Goal: Use online tool/utility: Utilize a website feature to perform a specific function

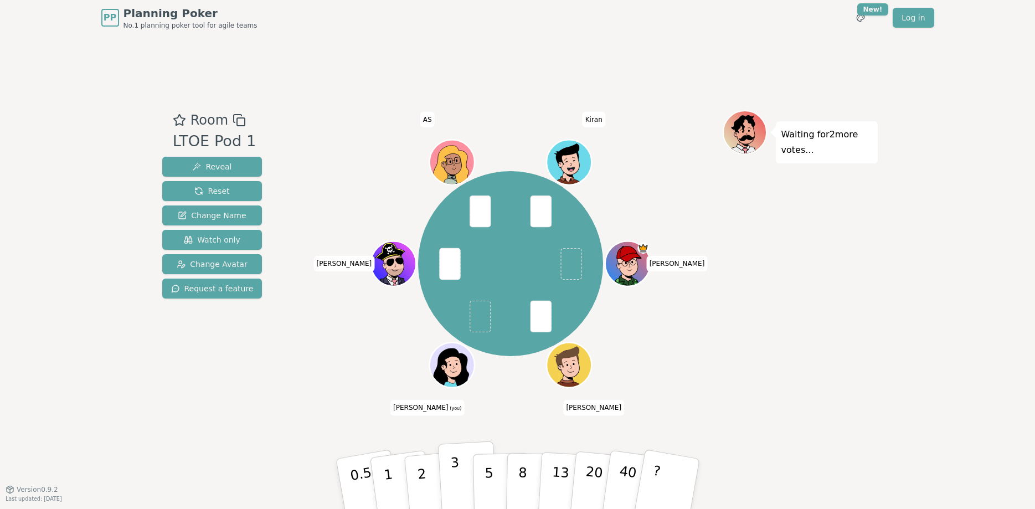
click at [467, 476] on button "3" at bounding box center [467, 484] width 60 height 86
click at [447, 473] on button "3" at bounding box center [467, 484] width 60 height 86
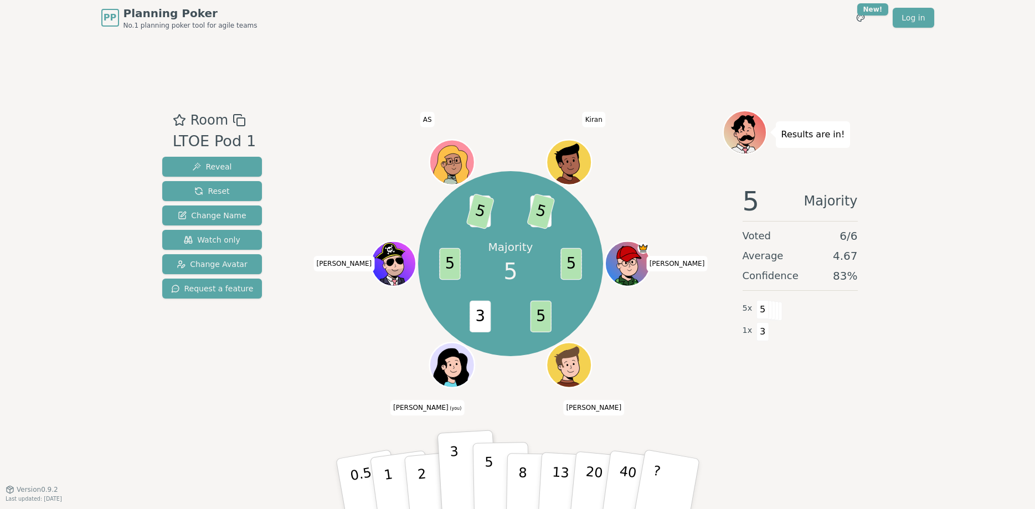
click at [486, 471] on p "5" at bounding box center [488, 484] width 9 height 60
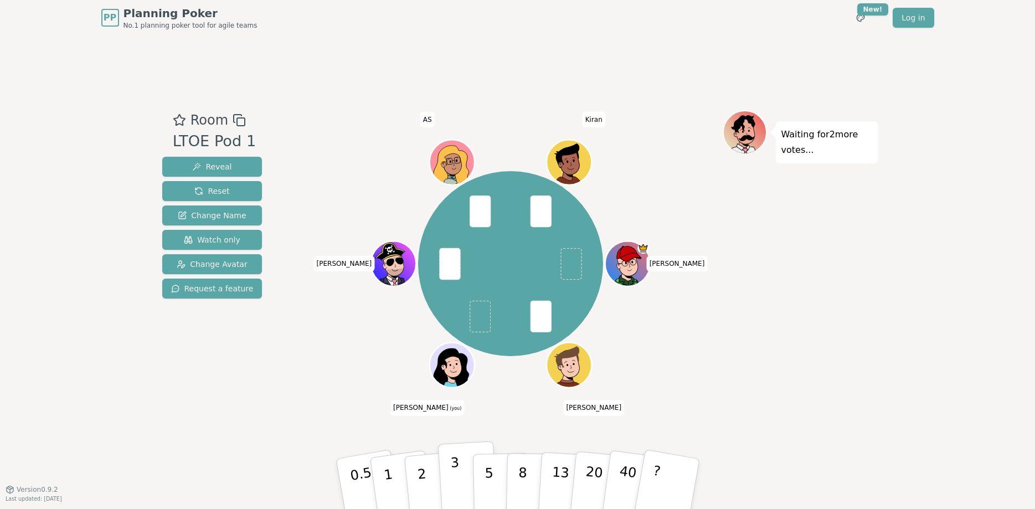
click at [465, 479] on button "3" at bounding box center [467, 484] width 60 height 86
click at [456, 478] on p "3" at bounding box center [456, 485] width 12 height 60
drag, startPoint x: 429, startPoint y: 476, endPoint x: 429, endPoint y: 469, distance: 7.2
click at [429, 476] on button "2" at bounding box center [434, 484] width 63 height 88
click at [436, 473] on button "2" at bounding box center [434, 484] width 63 height 88
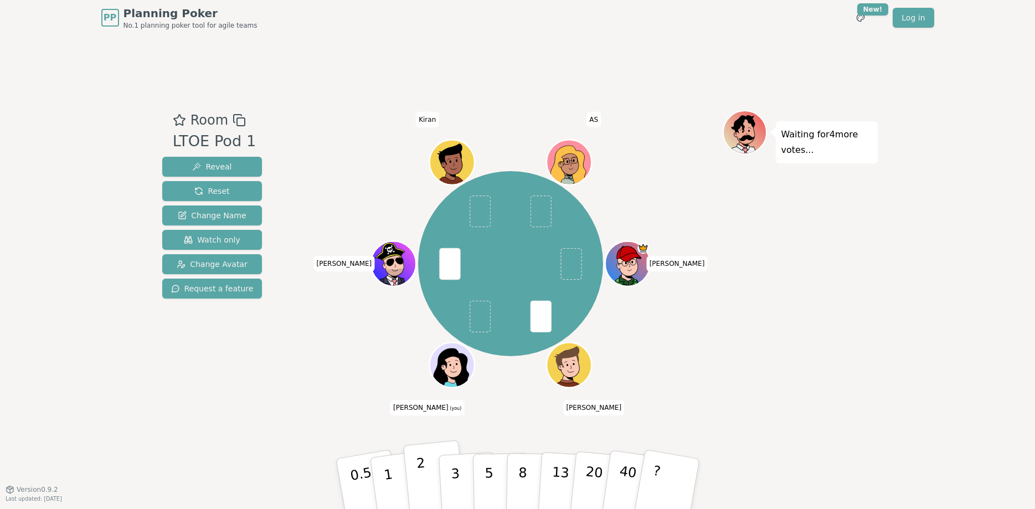
click at [419, 467] on p "2" at bounding box center [422, 485] width 14 height 60
click at [462, 478] on button "3" at bounding box center [467, 484] width 60 height 86
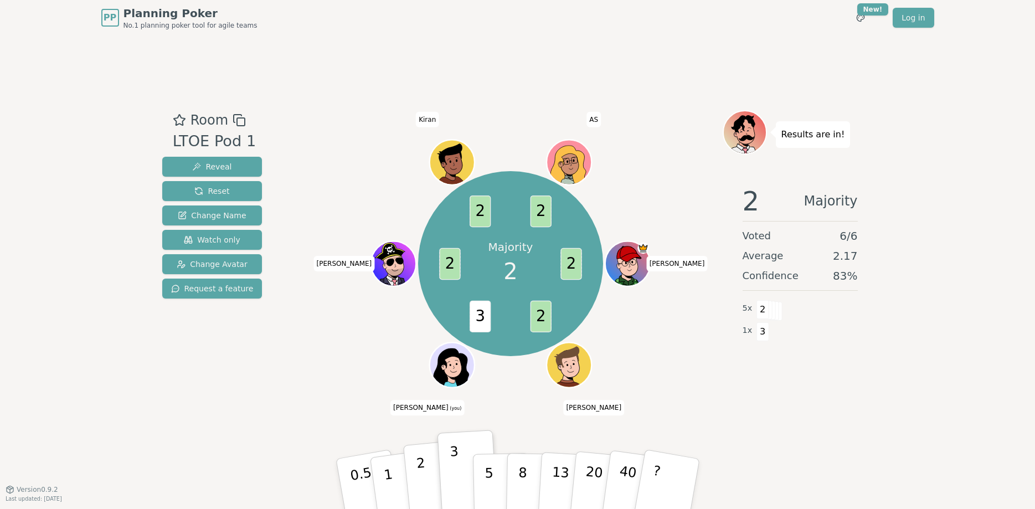
click at [423, 476] on p "2" at bounding box center [422, 485] width 14 height 60
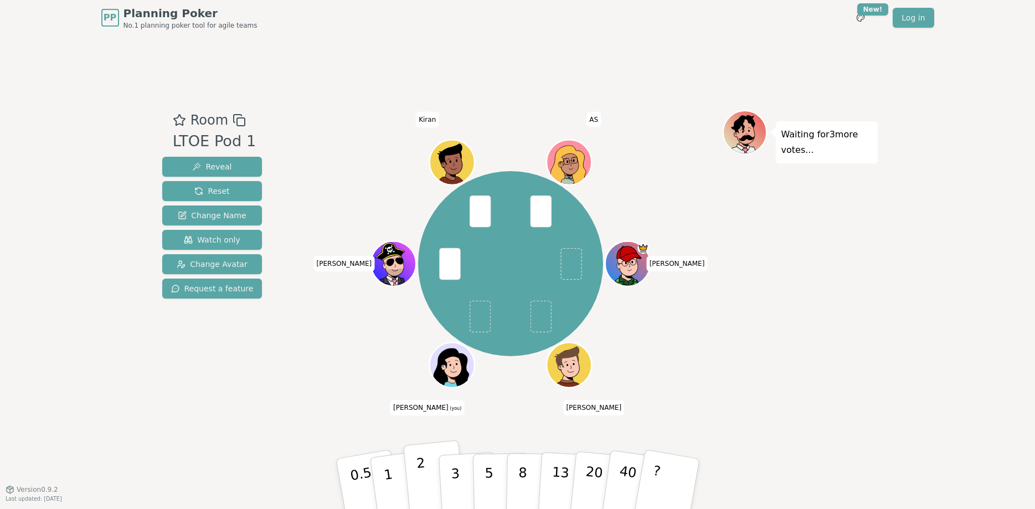
click at [415, 478] on button "2" at bounding box center [434, 484] width 63 height 88
click at [422, 474] on p "2" at bounding box center [422, 485] width 14 height 60
click at [463, 477] on button "3" at bounding box center [467, 484] width 60 height 86
click at [421, 475] on p "2" at bounding box center [422, 485] width 14 height 60
click at [413, 472] on button "2" at bounding box center [434, 484] width 63 height 88
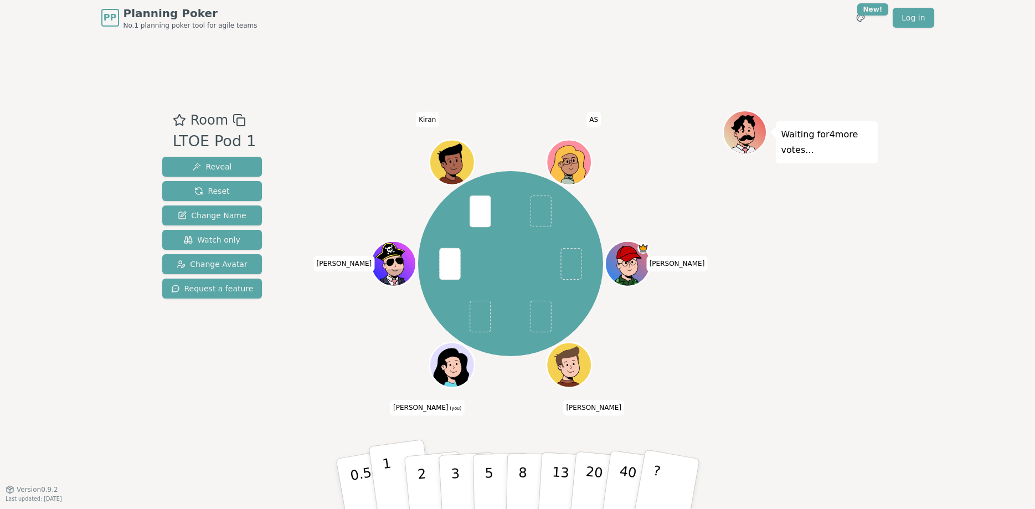
click at [392, 478] on button "1" at bounding box center [401, 484] width 66 height 90
click at [493, 469] on button "5" at bounding box center [500, 484] width 57 height 84
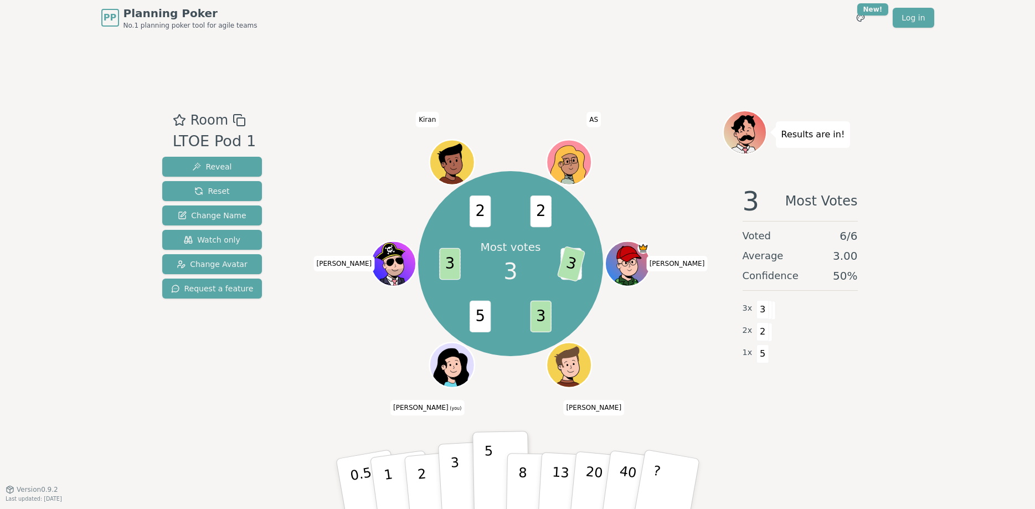
click at [458, 469] on button "3" at bounding box center [467, 484] width 60 height 86
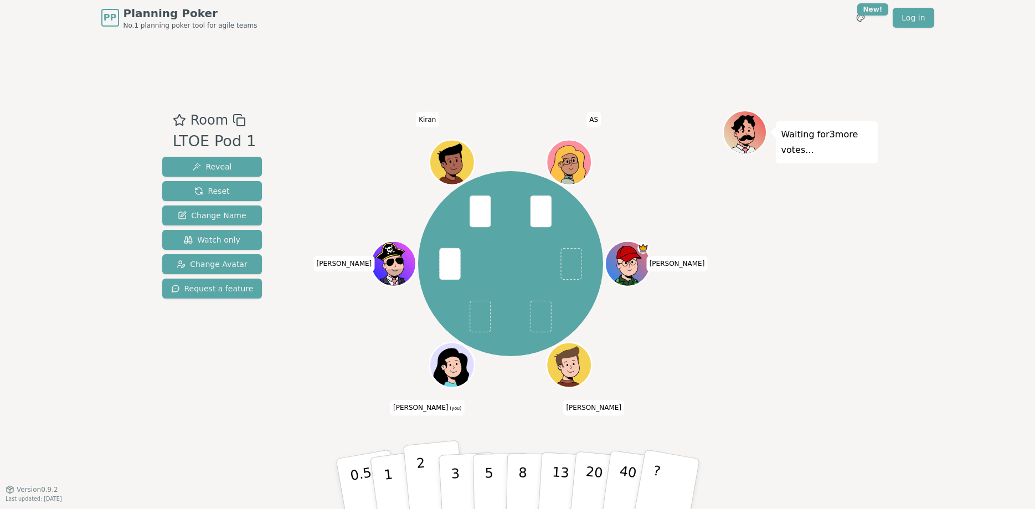
click at [422, 475] on p "2" at bounding box center [422, 485] width 14 height 60
click at [462, 481] on button "3" at bounding box center [467, 484] width 60 height 86
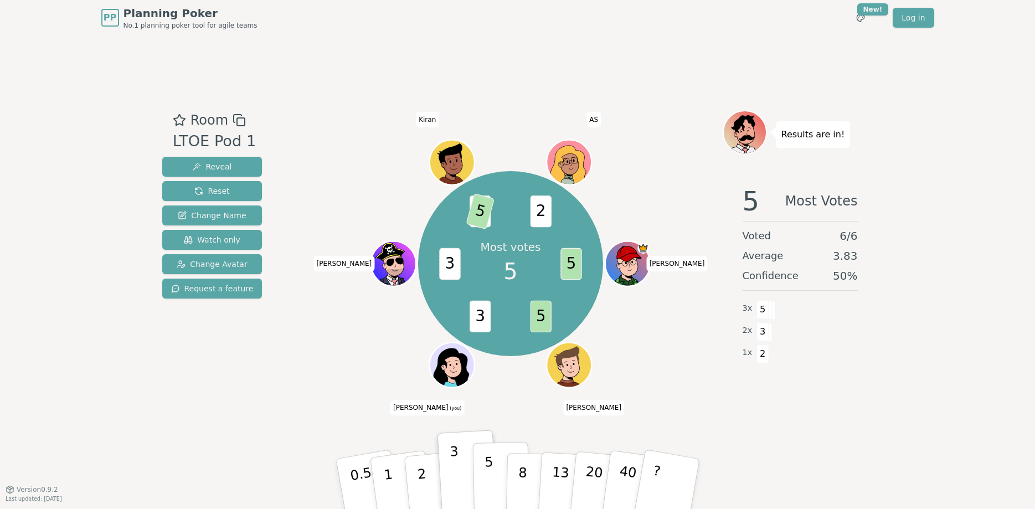
click at [491, 462] on p "5" at bounding box center [488, 484] width 9 height 60
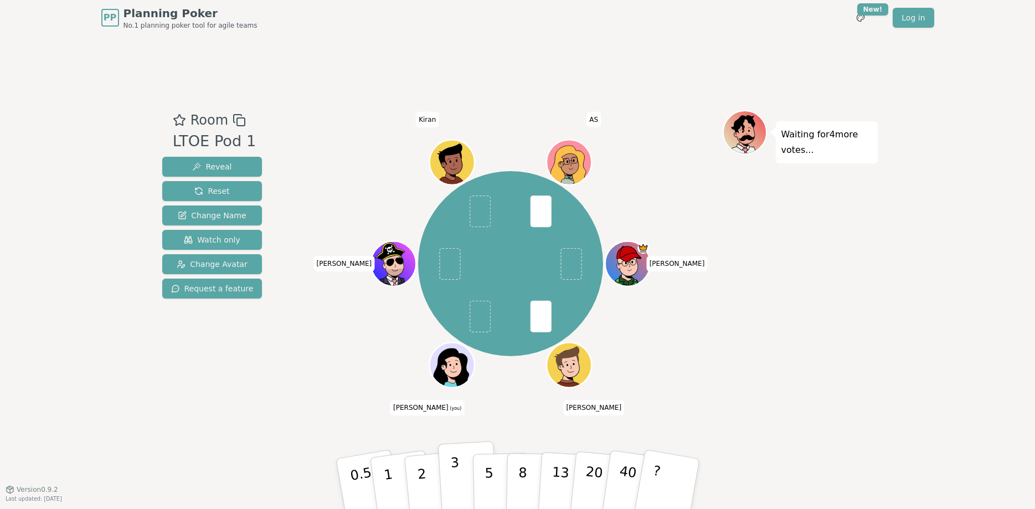
click at [461, 478] on button "3" at bounding box center [467, 484] width 60 height 86
click at [455, 469] on p "3" at bounding box center [456, 485] width 12 height 60
click at [422, 469] on p "2" at bounding box center [422, 485] width 14 height 60
click at [457, 478] on p "3" at bounding box center [456, 485] width 12 height 60
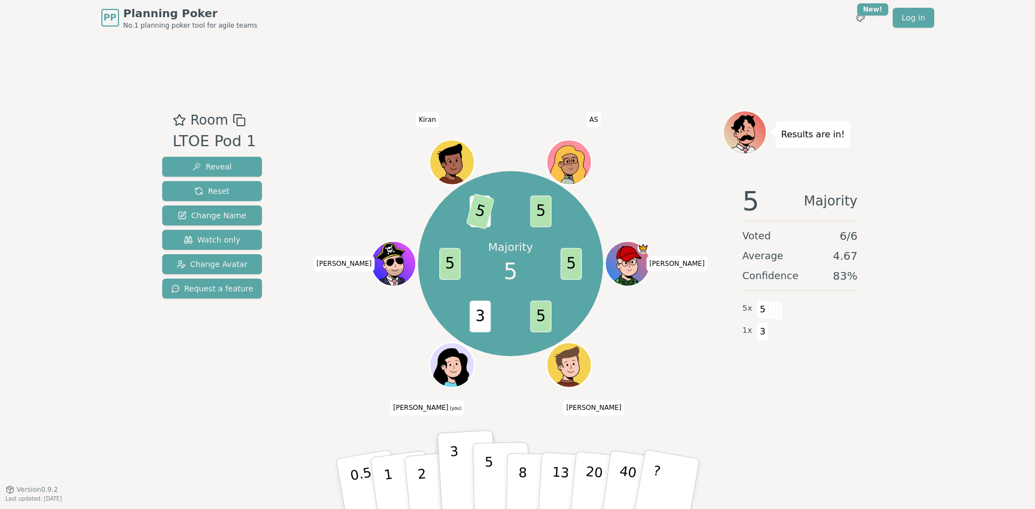
click at [494, 482] on button "5" at bounding box center [500, 484] width 57 height 84
